Goal: Information Seeking & Learning: Understand process/instructions

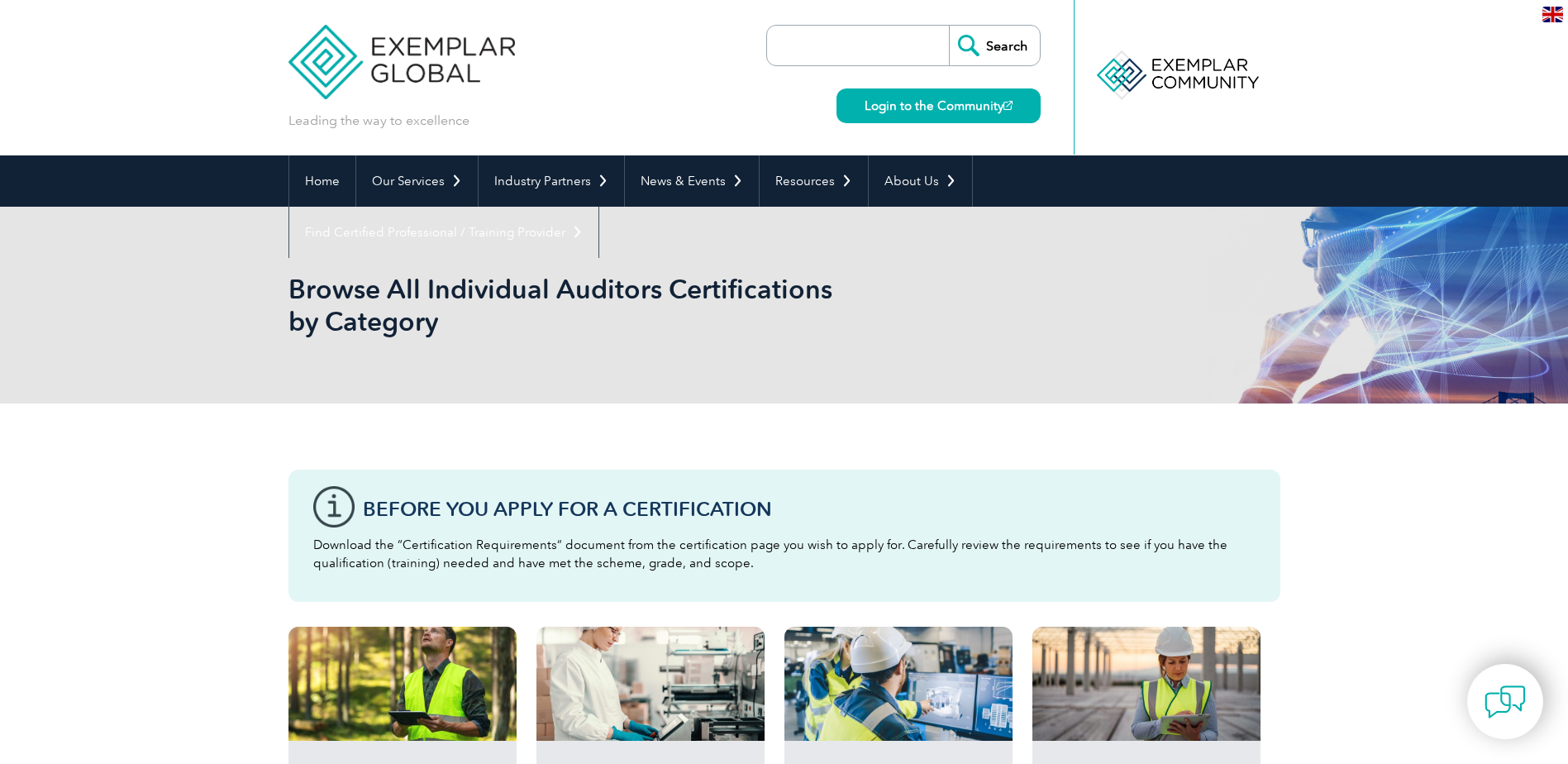
click at [812, 48] on input "search" at bounding box center [862, 45] width 174 height 40
type input "Apply for certification"
click at [949, 26] on input "Search" at bounding box center [994, 45] width 91 height 40
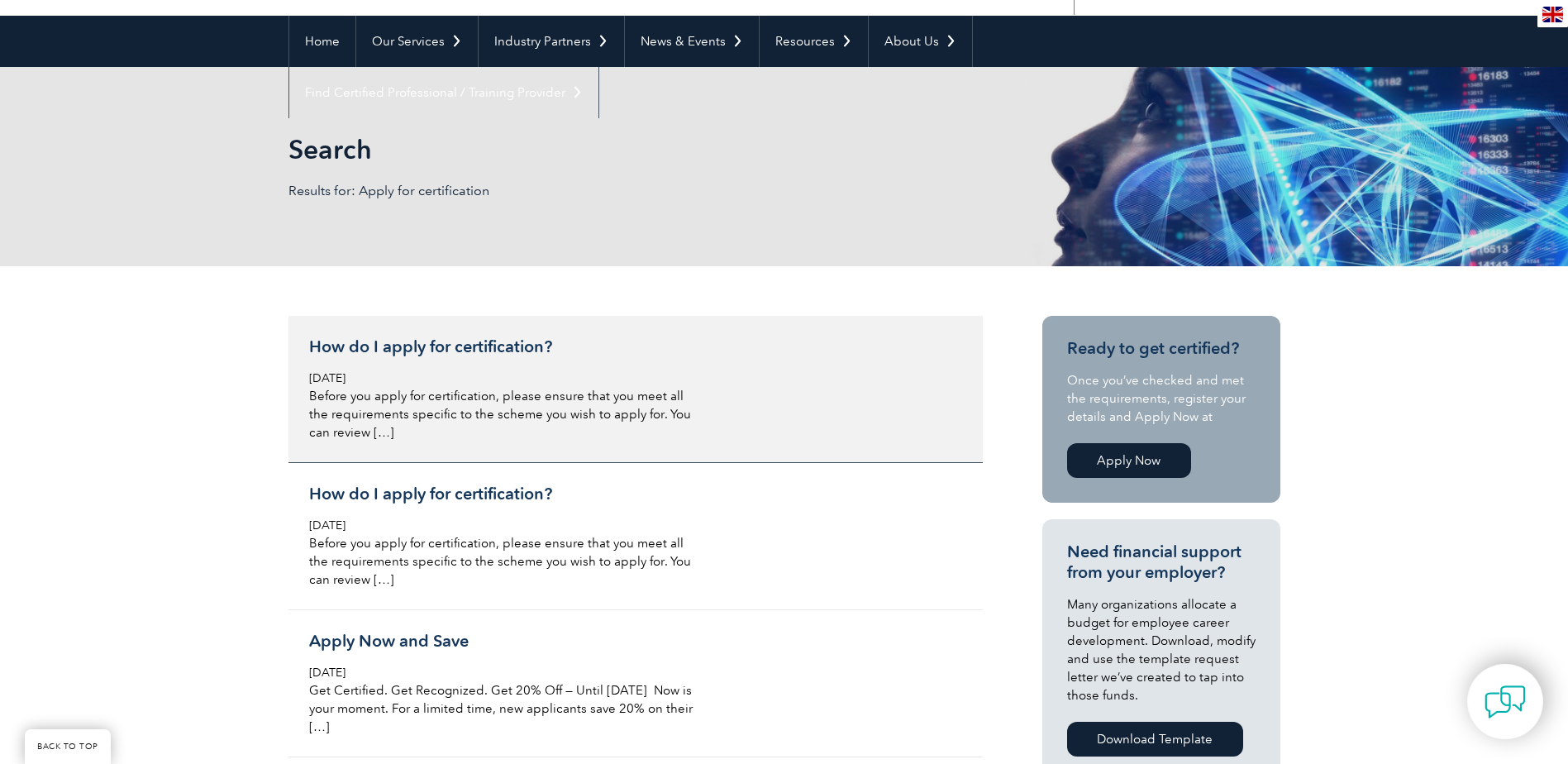
scroll to position [166, 0]
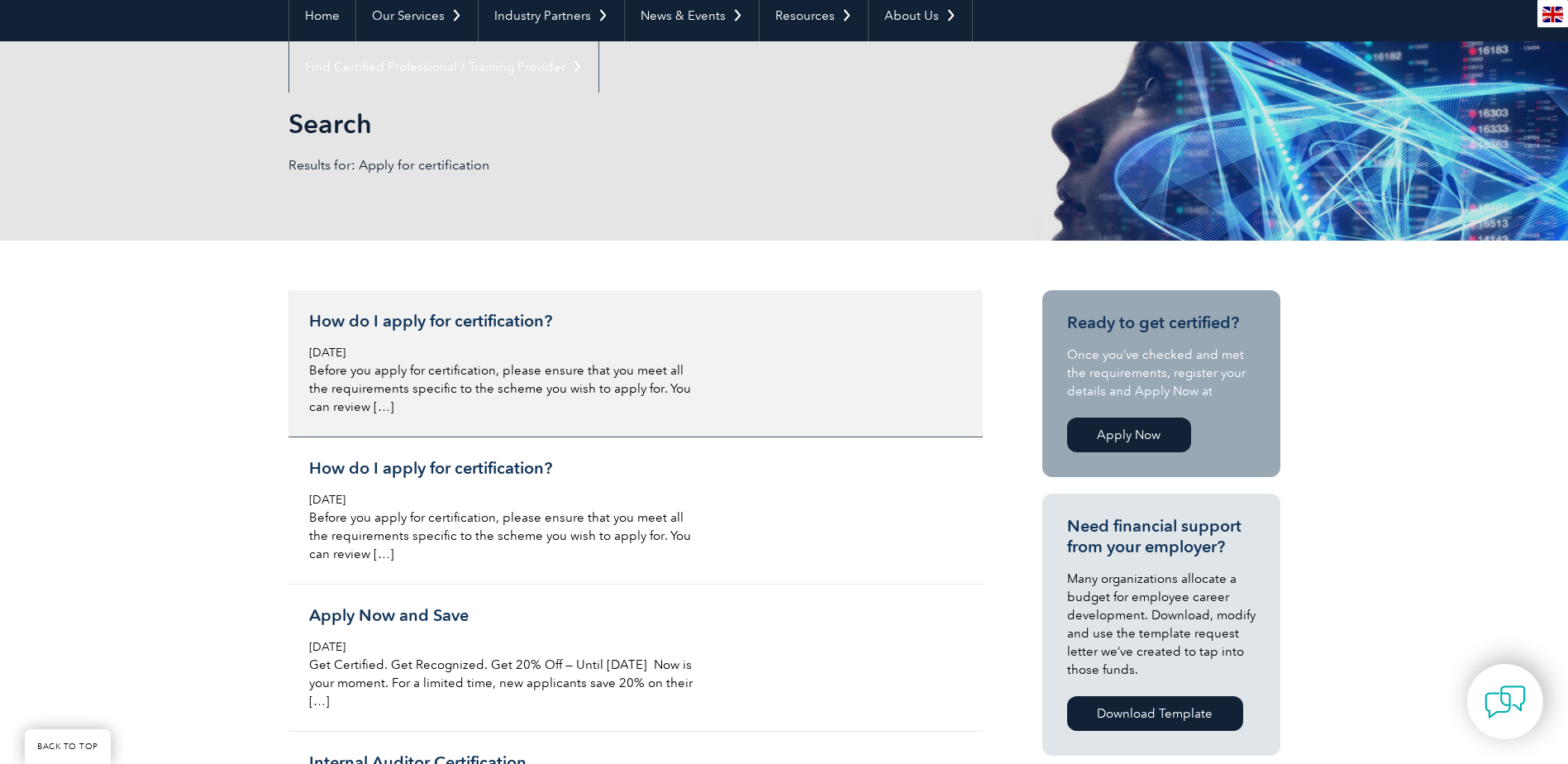
click at [492, 318] on h3 "How do I apply for certification?" at bounding box center [505, 321] width 392 height 20
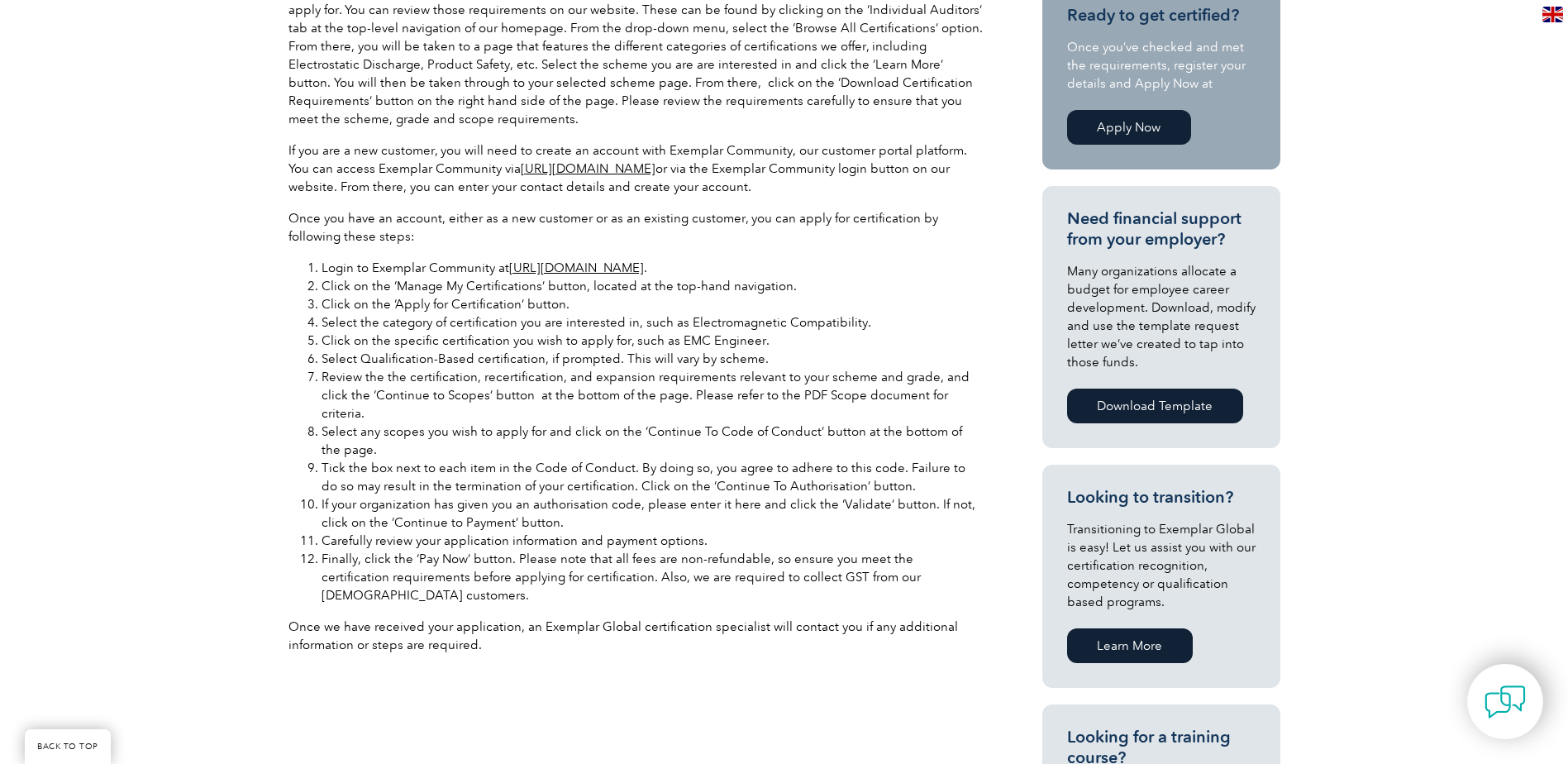
scroll to position [579, 0]
click at [563, 266] on link "[URL][DOMAIN_NAME]" at bounding box center [577, 266] width 135 height 15
